Goal: Navigation & Orientation: Find specific page/section

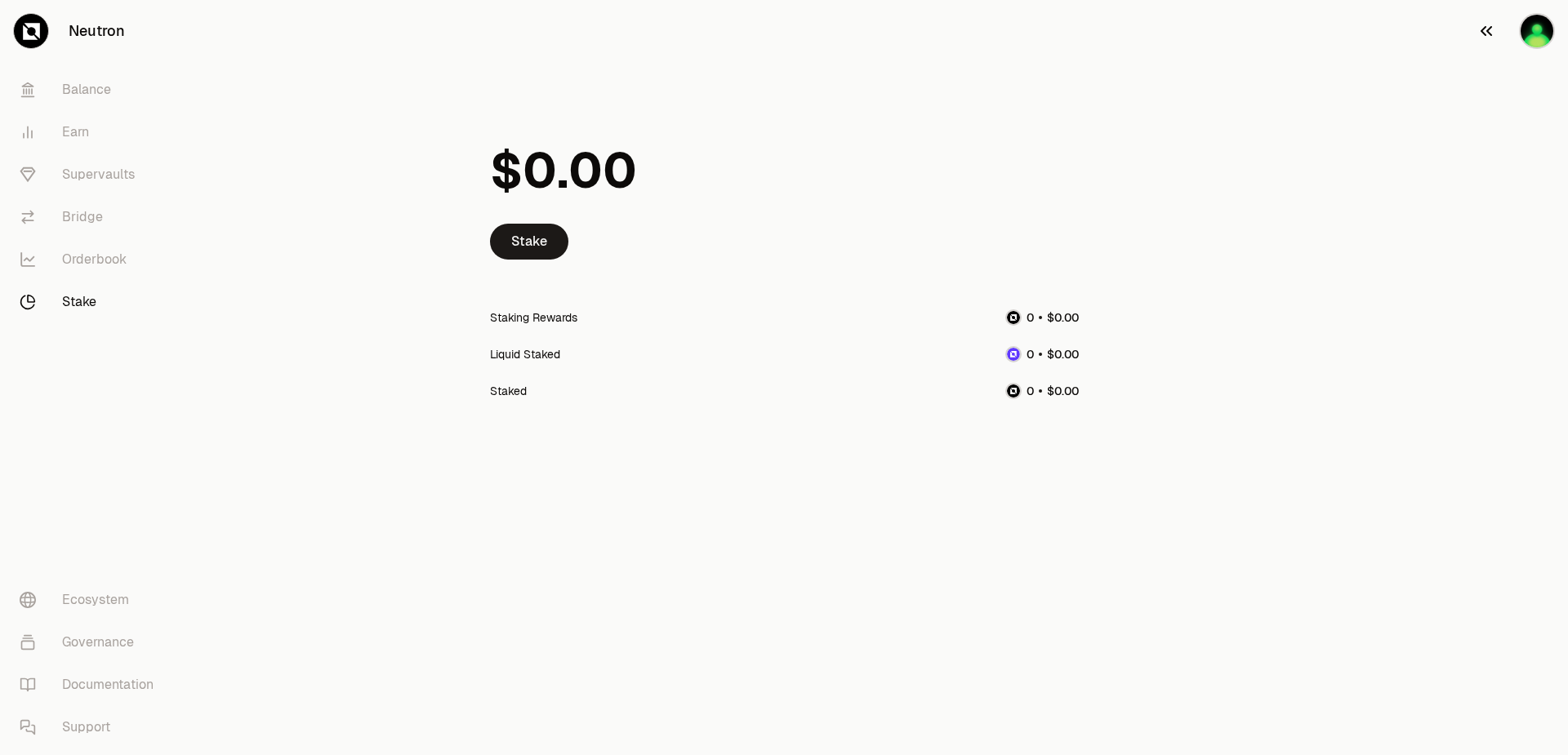
click at [1528, 23] on img "button" at bounding box center [1537, 31] width 36 height 36
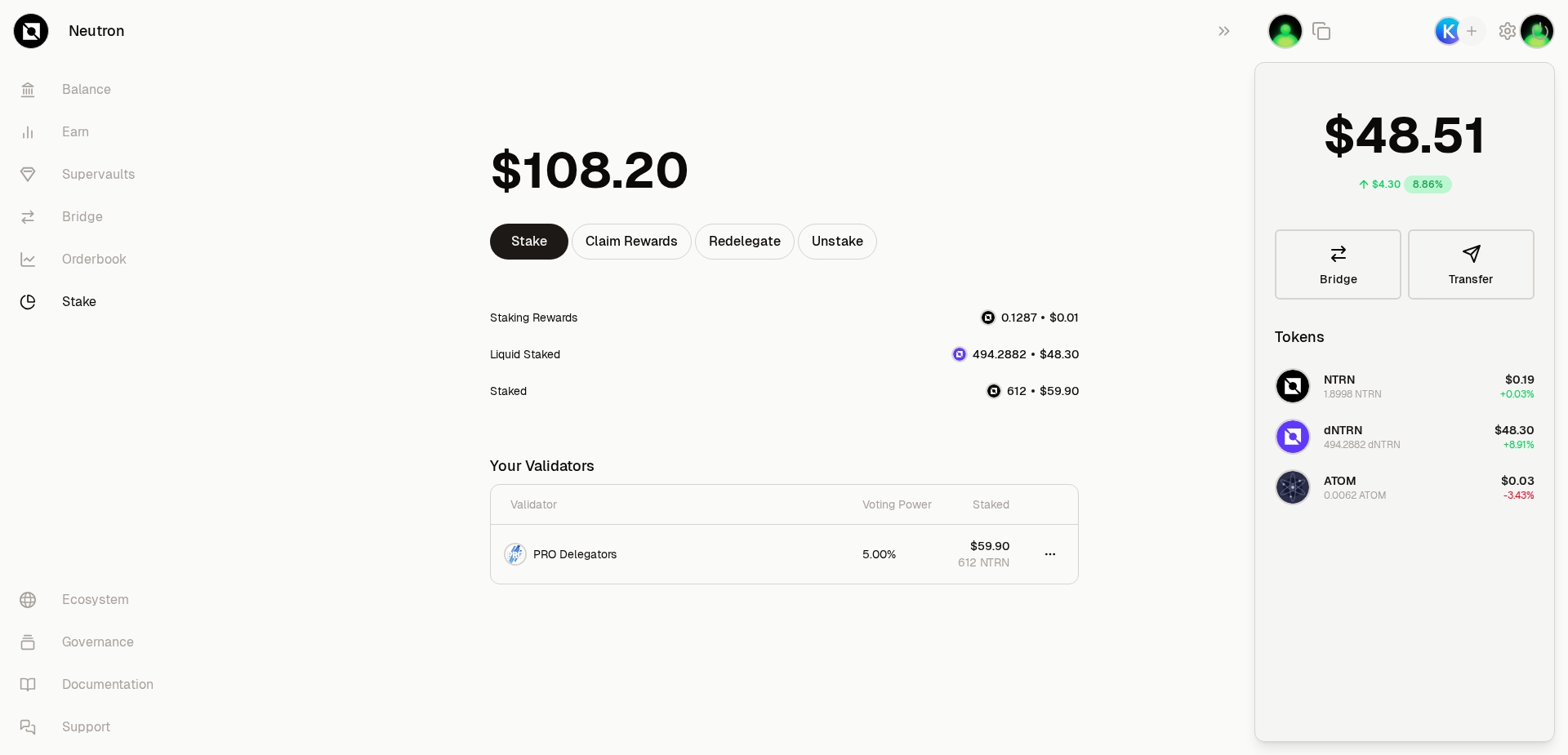
click at [1222, 117] on main "Stake Claim Rewards Redelegate Unstake Staking Rewards Liquid Staked Staked You…" at bounding box center [874, 358] width 1384 height 715
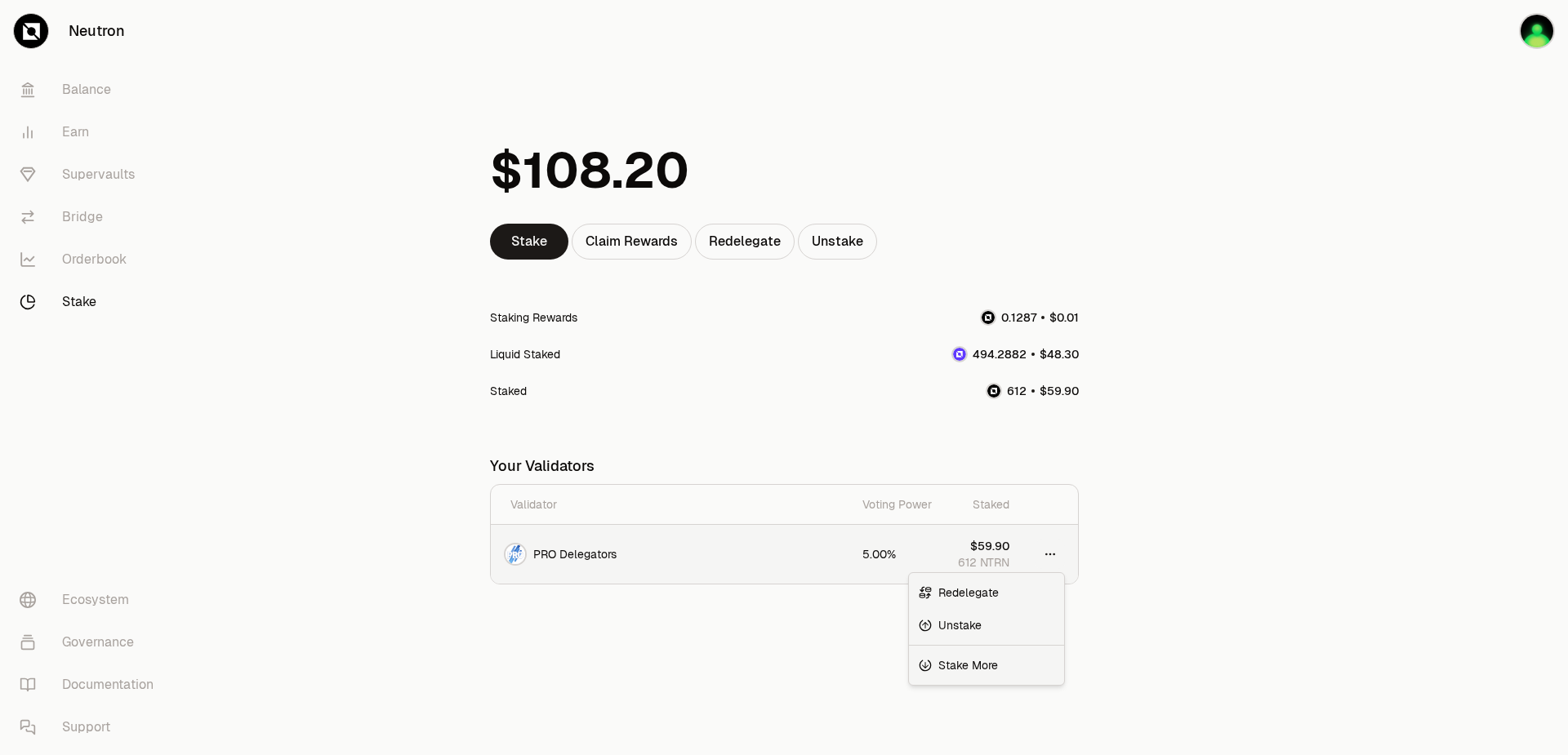
click at [1050, 554] on html "Neutron Balance Earn Supervaults Bridge Orderbook Stake Ecosystem Governance Do…" at bounding box center [784, 378] width 1568 height 755
click at [900, 461] on html "Neutron Balance Earn Supervaults Bridge Orderbook Stake Ecosystem Governance Do…" at bounding box center [784, 378] width 1568 height 755
click at [75, 140] on link "Earn" at bounding box center [91, 132] width 169 height 43
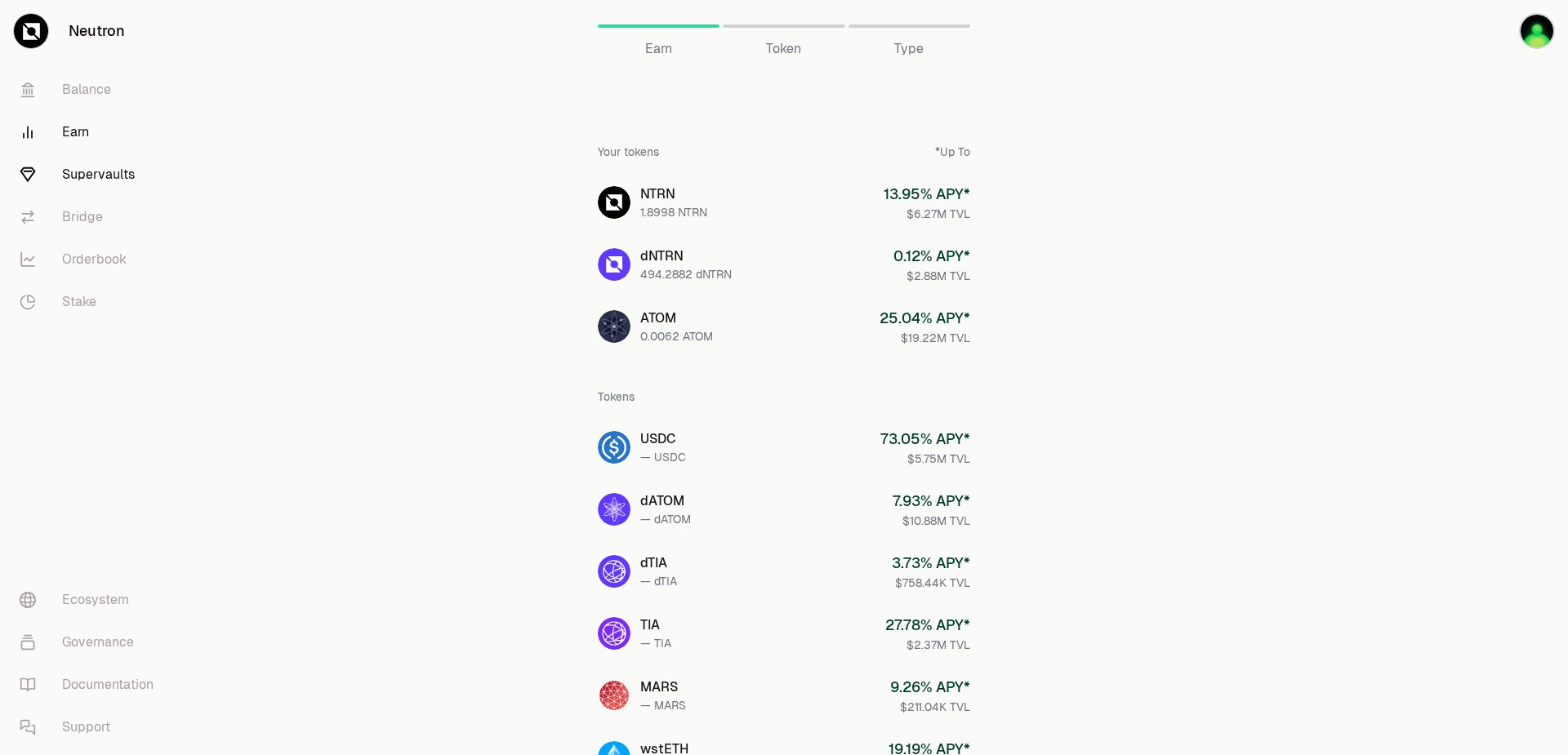
click at [86, 178] on link "Supervaults" at bounding box center [91, 174] width 169 height 43
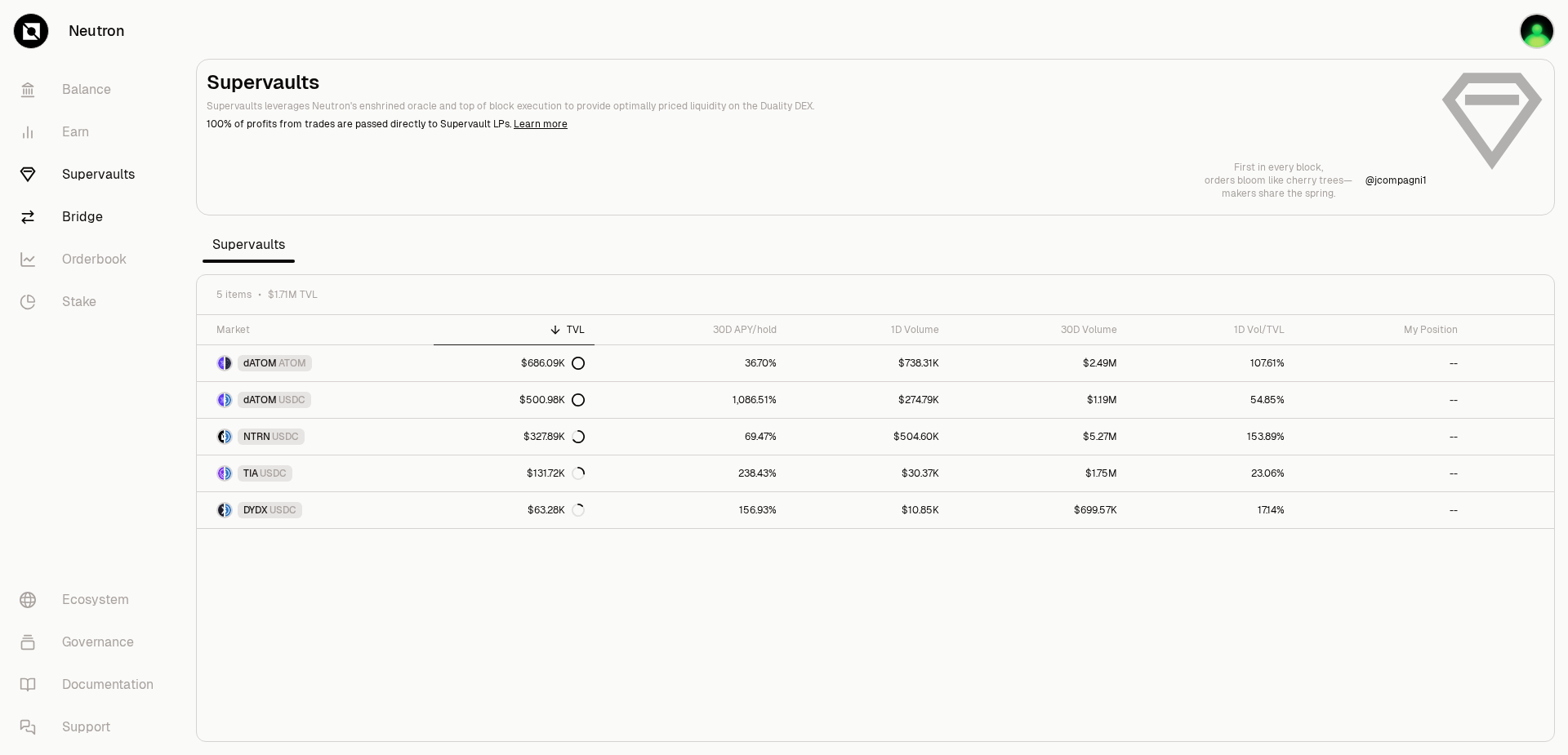
click at [83, 221] on link "Bridge" at bounding box center [91, 217] width 169 height 43
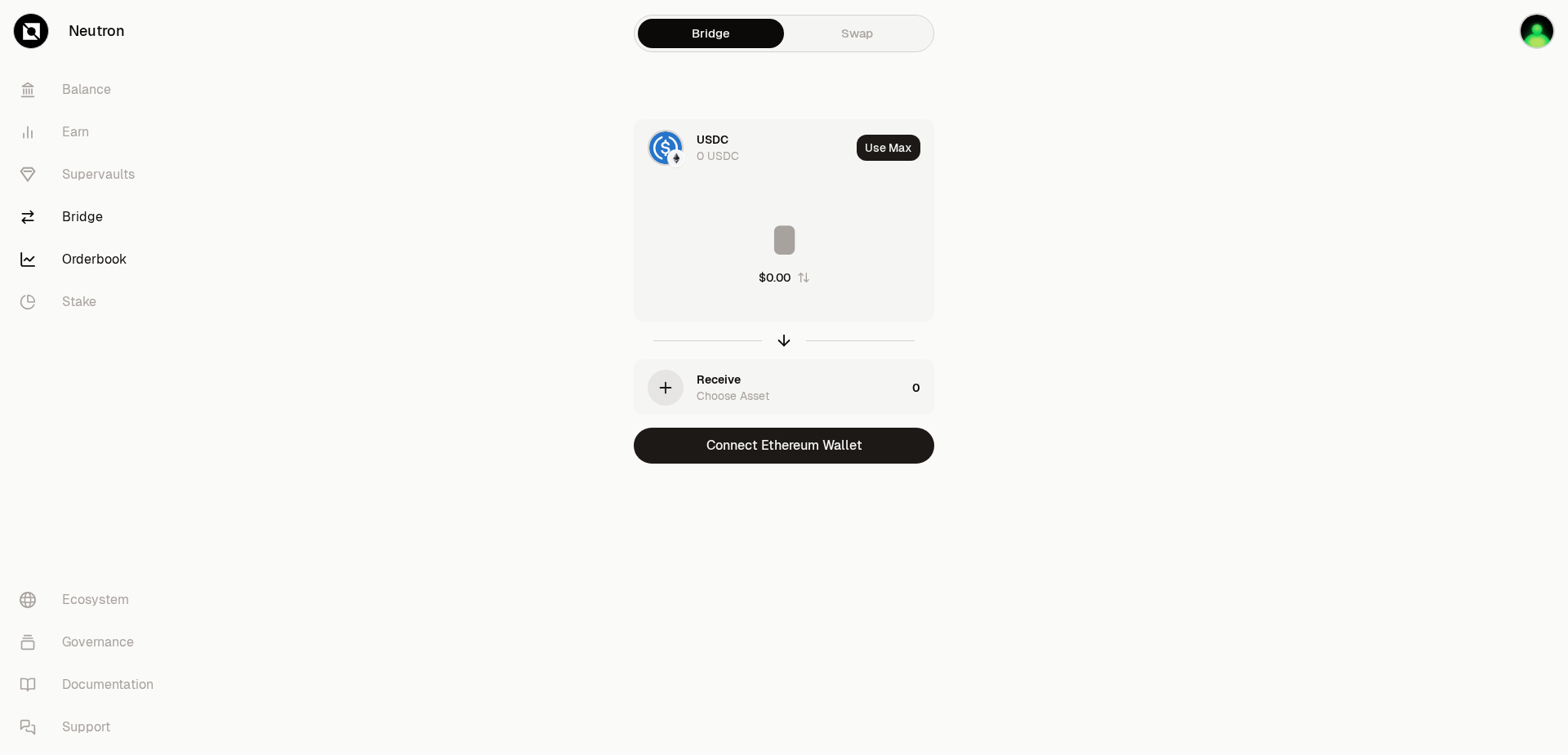
click at [120, 246] on link "Orderbook" at bounding box center [91, 259] width 169 height 43
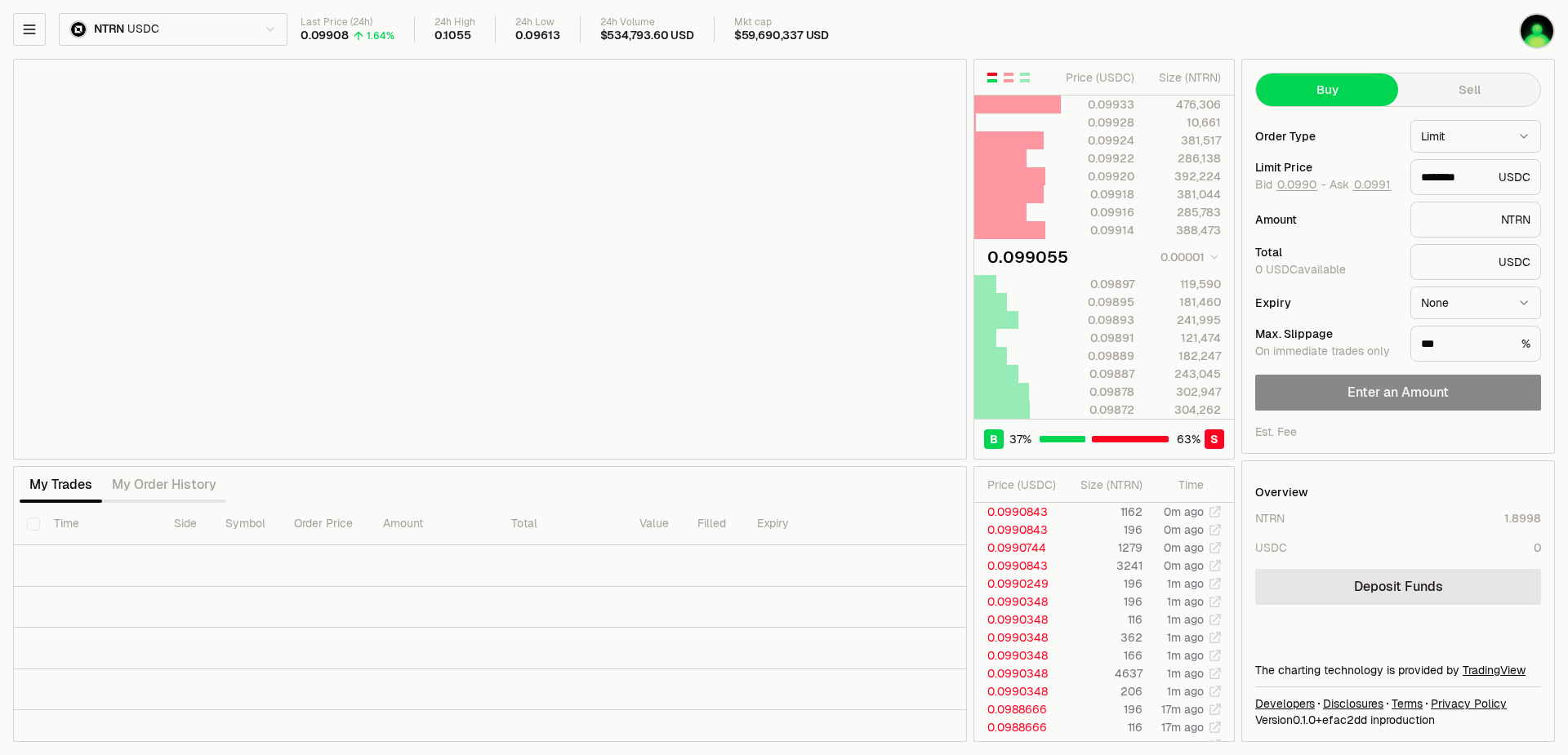
click at [265, 27] on html "Neutron Balance Earn Supervaults Bridge Orderbook Stake Ecosystem Governance Do…" at bounding box center [784, 378] width 1568 height 755
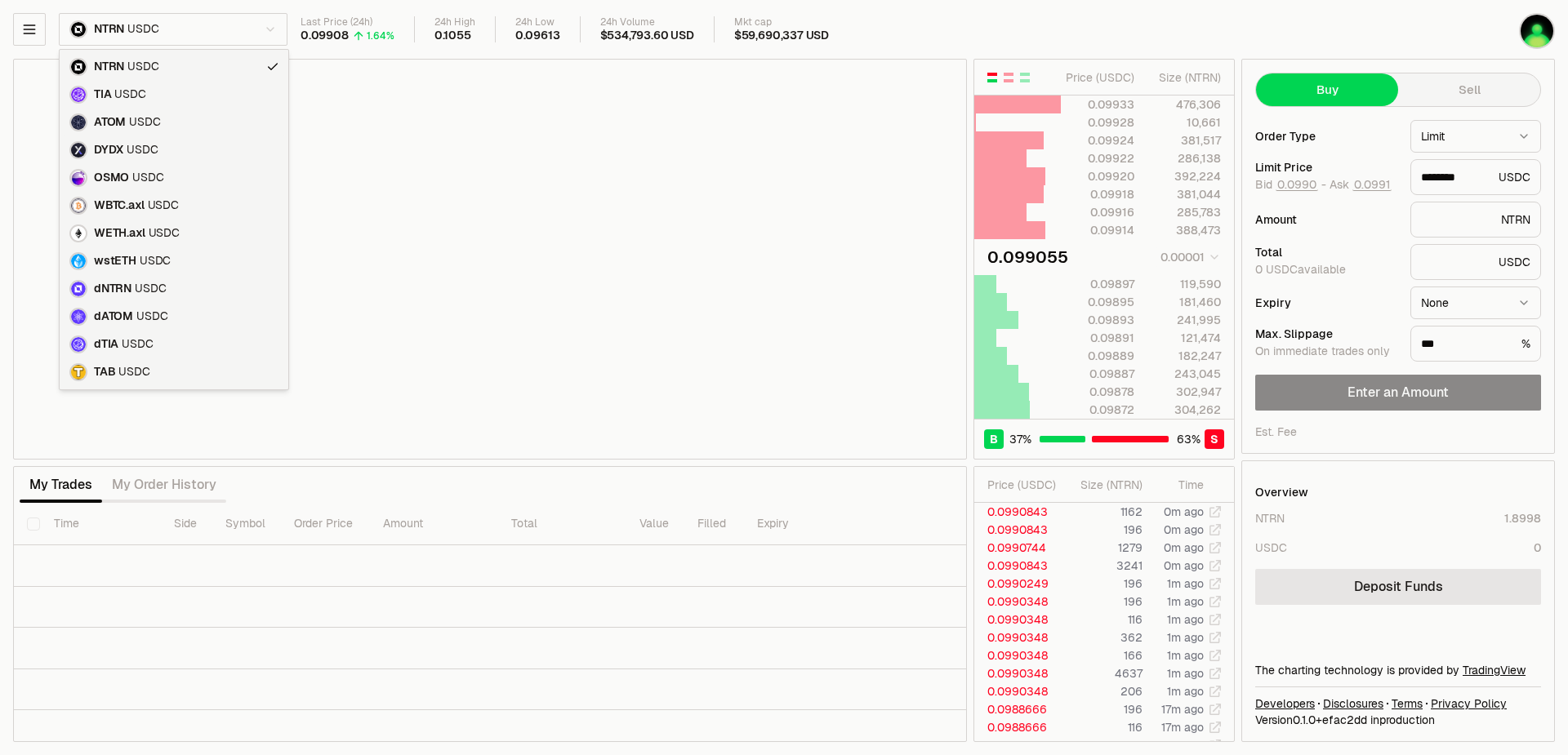
type input "********"
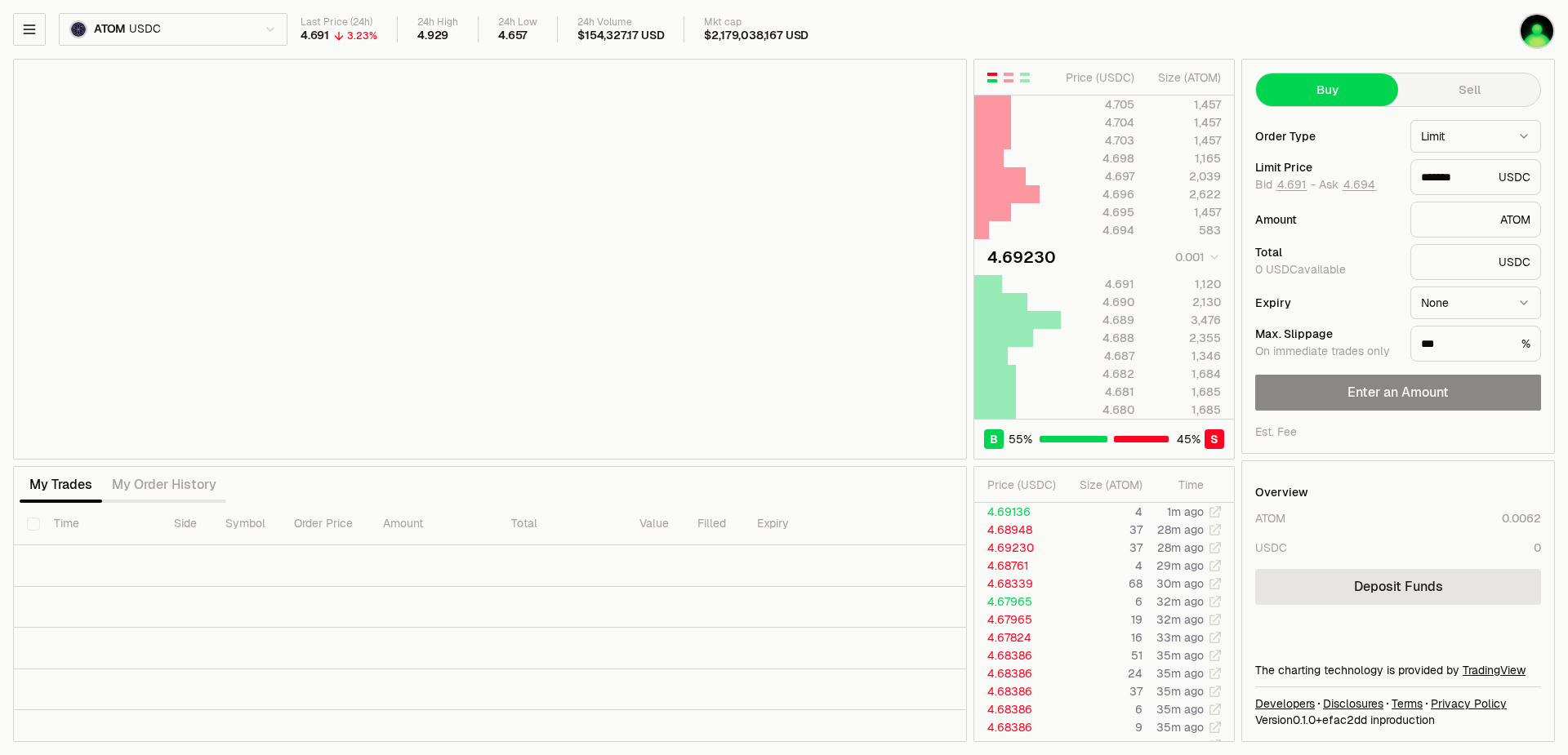
click at [1212, 435] on span "S" at bounding box center [1214, 439] width 9 height 16
type input "*******"
